Goal: Navigation & Orientation: Find specific page/section

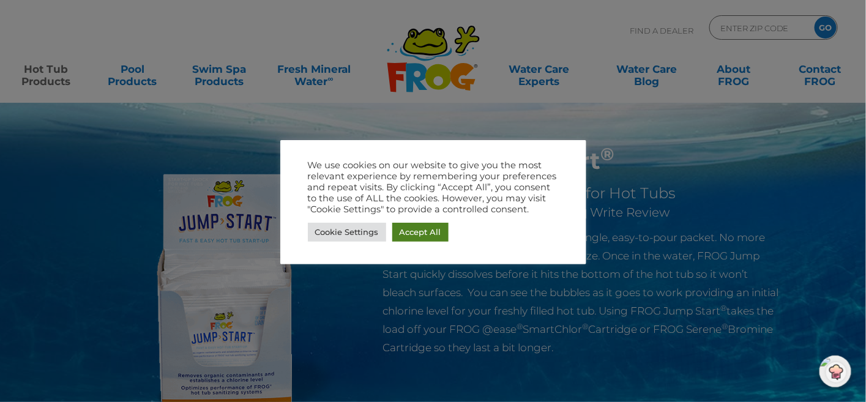
click at [419, 228] on link "Accept All" at bounding box center [420, 232] width 56 height 19
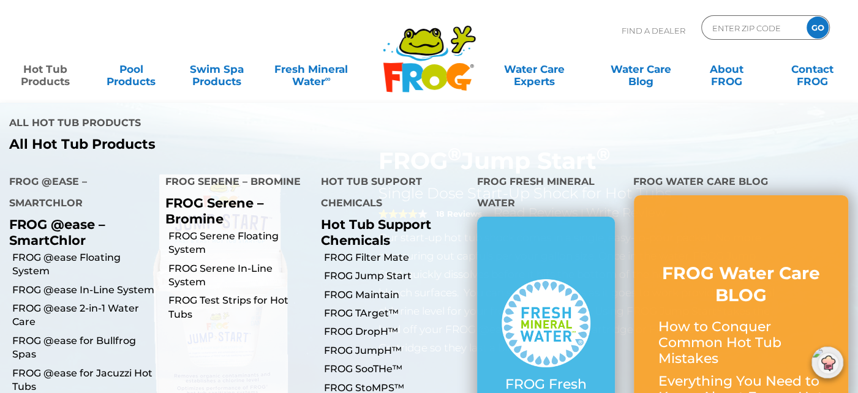
click at [41, 73] on link "Hot Tub Products" at bounding box center [45, 69] width 67 height 24
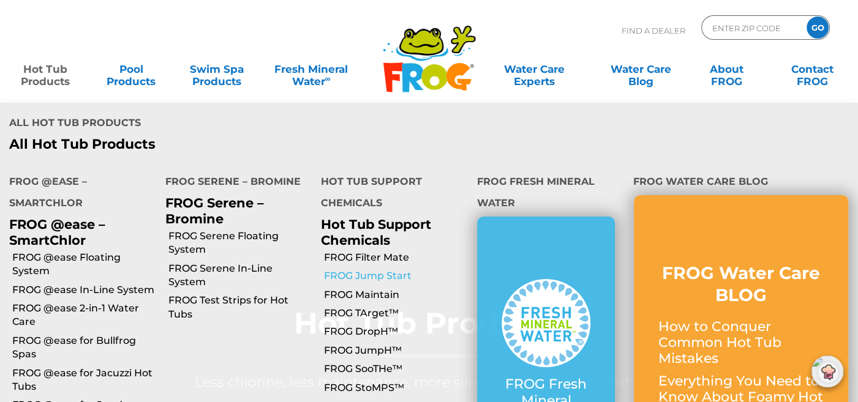
click at [370, 269] on link "FROG Jump Start" at bounding box center [396, 275] width 144 height 13
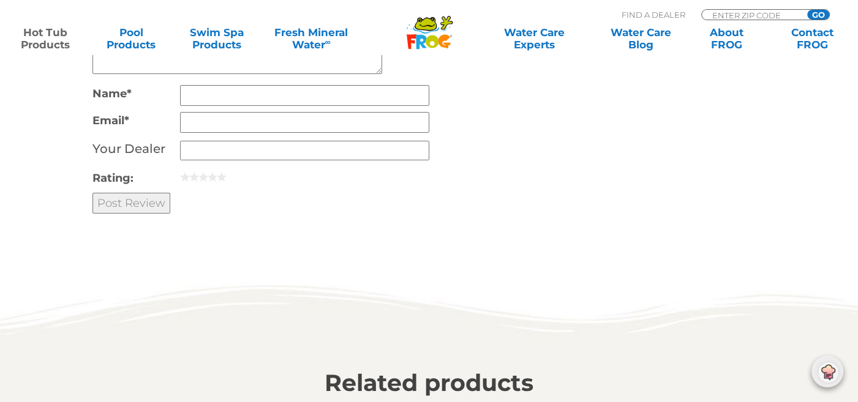
scroll to position [3367, 0]
